Goal: Information Seeking & Learning: Learn about a topic

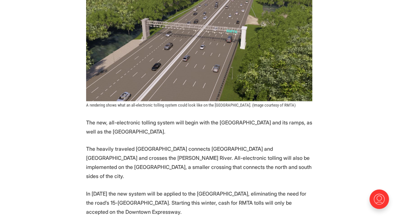
scroll to position [577, 0]
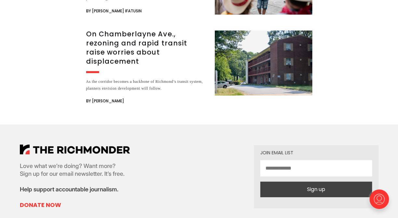
scroll to position [965, 0]
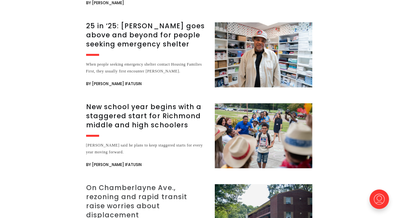
click at [141, 183] on h3 "On Chamberlayne Ave., rezoning and rapid transit raise worries about displaceme…" at bounding box center [146, 201] width 121 height 36
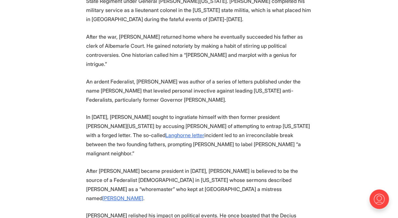
scroll to position [1289, 0]
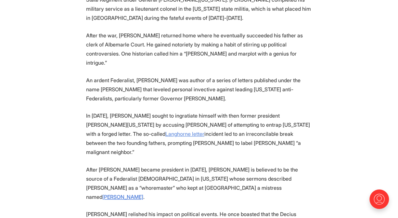
click at [166, 131] on u "Langhorne letter" at bounding box center [185, 134] width 39 height 7
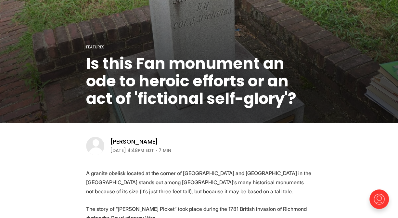
scroll to position [86, 0]
